Goal: Check status

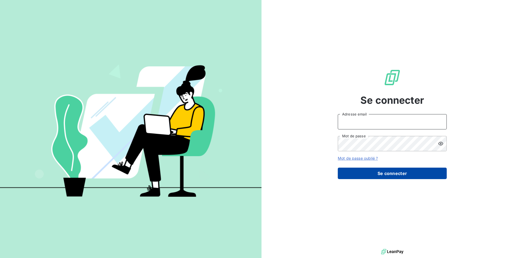
type input "[PERSON_NAME][EMAIL_ADDRESS][DOMAIN_NAME]"
click at [370, 173] on button "Se connecter" at bounding box center [392, 172] width 109 height 11
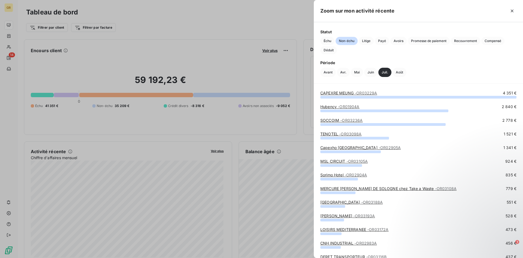
click at [361, 92] on span "- OR03229A" at bounding box center [366, 92] width 22 height 5
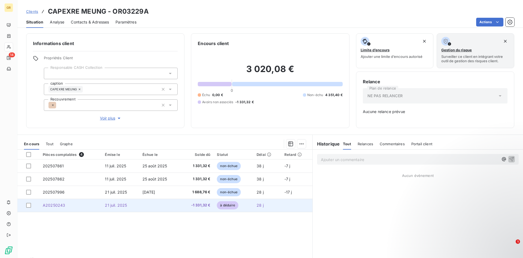
click at [100, 205] on td "A20250243" at bounding box center [71, 204] width 62 height 13
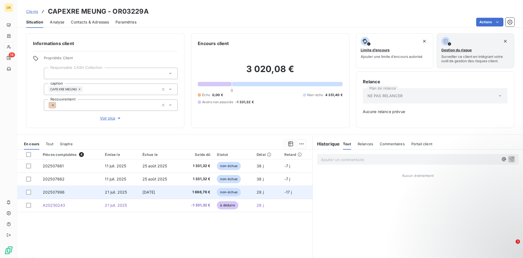
click at [175, 191] on td "4 sept. 2025" at bounding box center [159, 191] width 41 height 13
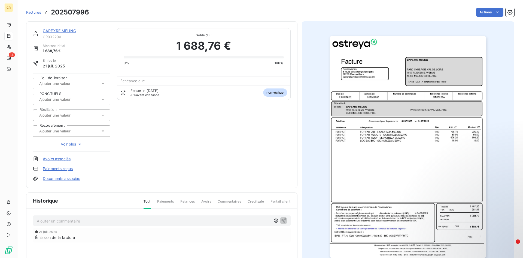
click at [37, 13] on span "Factures" at bounding box center [33, 12] width 15 height 4
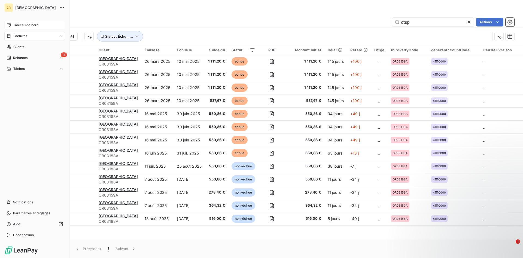
click at [12, 23] on div "Tableau de bord" at bounding box center [34, 25] width 61 height 9
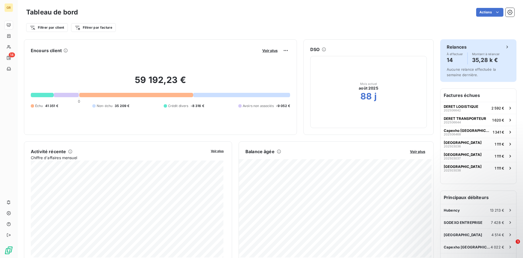
click at [461, 57] on div "À effectuer 14 Montant à relancer 35,28 k €" at bounding box center [478, 58] width 63 height 12
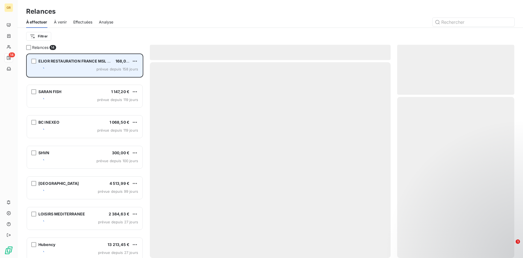
scroll to position [200, 113]
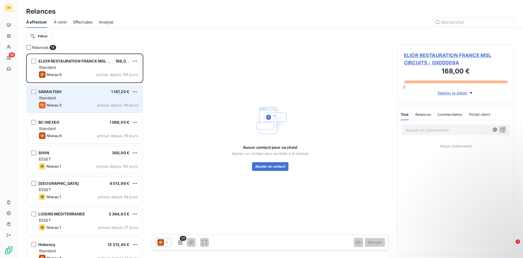
click at [65, 94] on div "SARAN FISH 1 147,20 € Standard Niveau 5 prévue depuis 119 jours" at bounding box center [85, 99] width 116 height 28
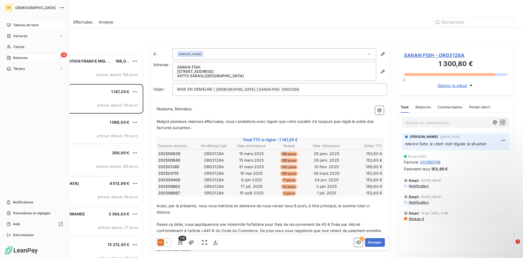
click at [19, 24] on span "Tableau de bord" at bounding box center [25, 25] width 25 height 5
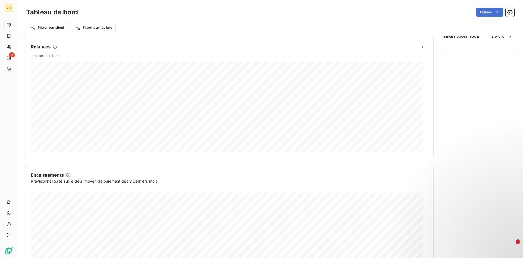
scroll to position [274, 0]
